Goal: Information Seeking & Learning: Learn about a topic

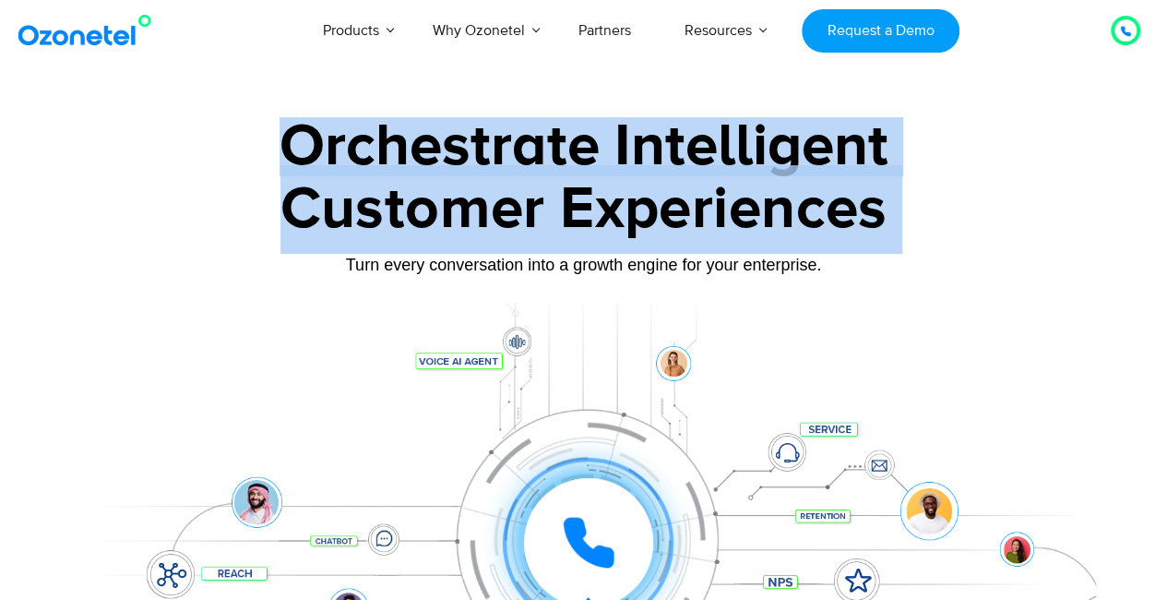
drag, startPoint x: 0, startPoint y: 0, endPoint x: 317, endPoint y: 156, distance: 353.5
click at [317, 156] on div "Orchestrate Intelligent Customer Experiences Turn every conversation into a gro…" at bounding box center [584, 422] width 1024 height 610
click at [317, 156] on div "Orchestrate Intelligent" at bounding box center [584, 146] width 1024 height 59
drag, startPoint x: 385, startPoint y: 149, endPoint x: 830, endPoint y: 211, distance: 449.8
click at [830, 211] on div "Orchestrate Intelligent Customer Experiences Turn every conversation into a gro…" at bounding box center [584, 422] width 1024 height 610
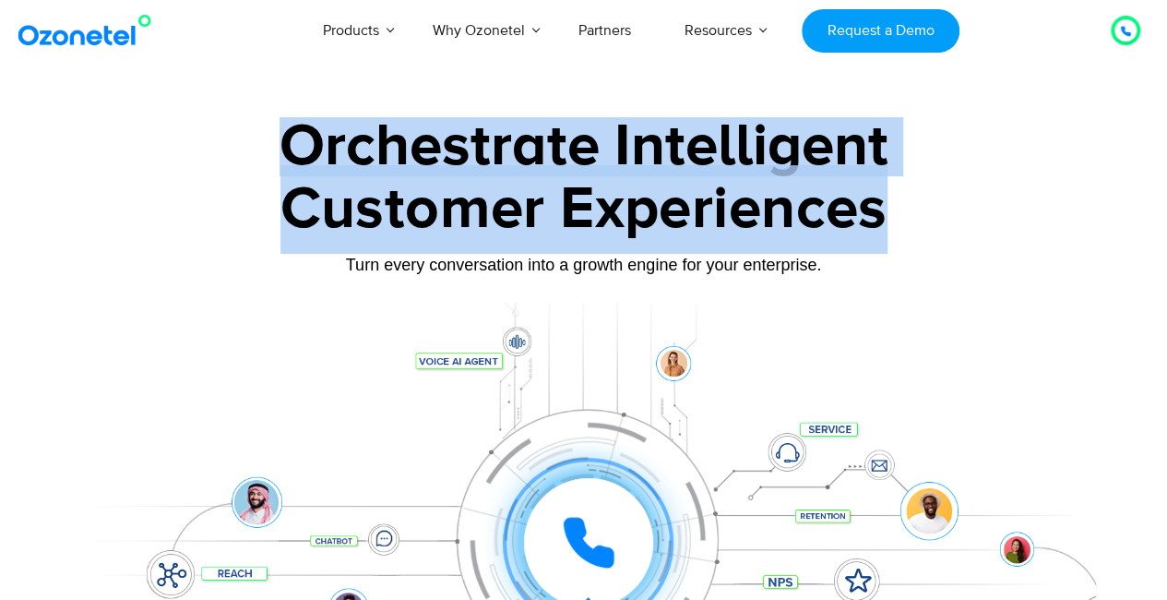
click at [830, 211] on div "Customer Experiences" at bounding box center [584, 209] width 1024 height 89
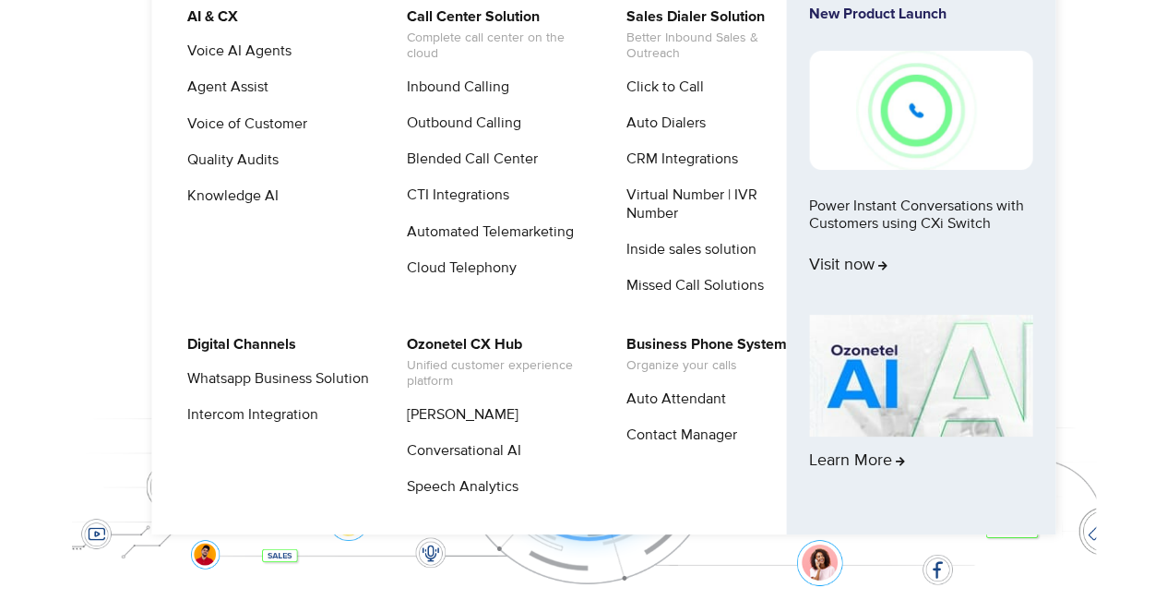
scroll to position [184, 0]
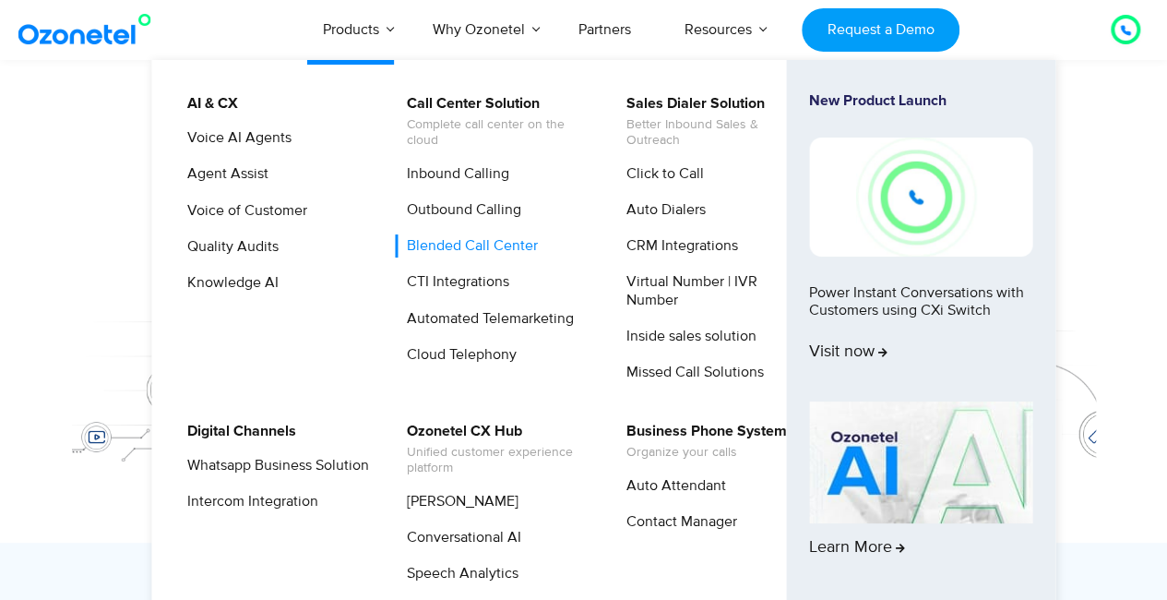
click at [461, 246] on link "Blended Call Center" at bounding box center [468, 245] width 146 height 23
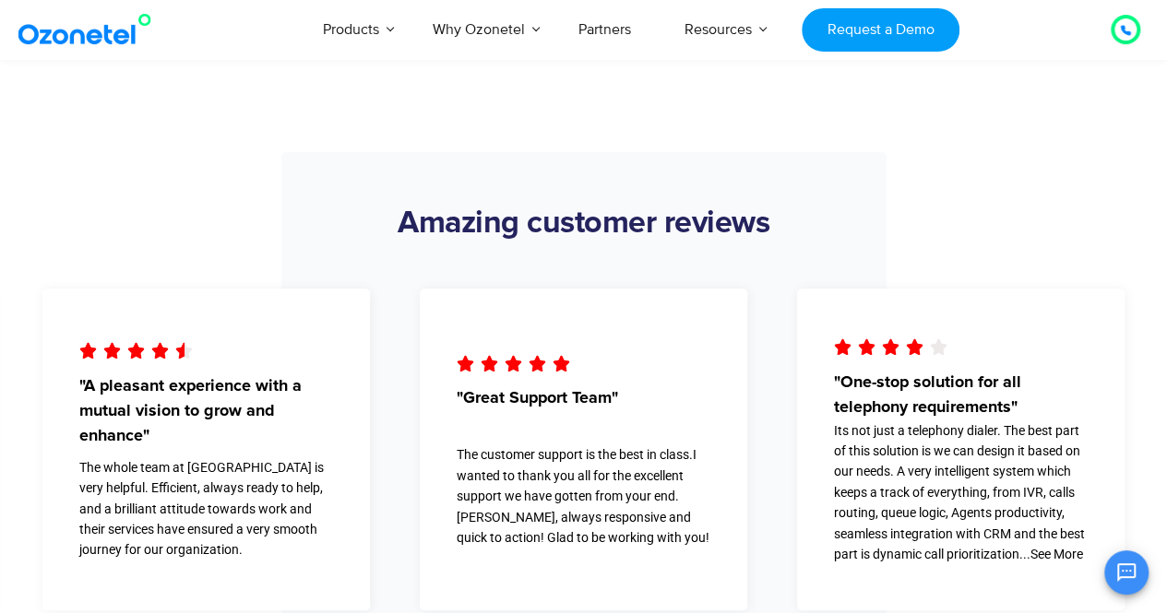
scroll to position [4427, 0]
